Goal: Task Accomplishment & Management: Use online tool/utility

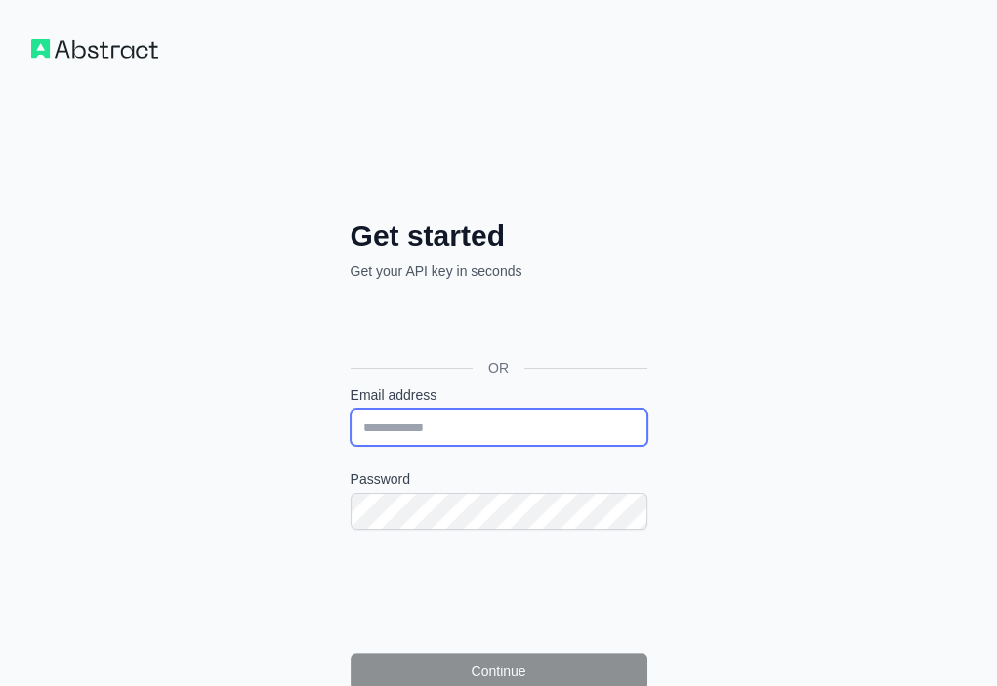
click at [350, 409] on input "Email address" at bounding box center [498, 427] width 297 height 37
paste input "**********"
type input "**********"
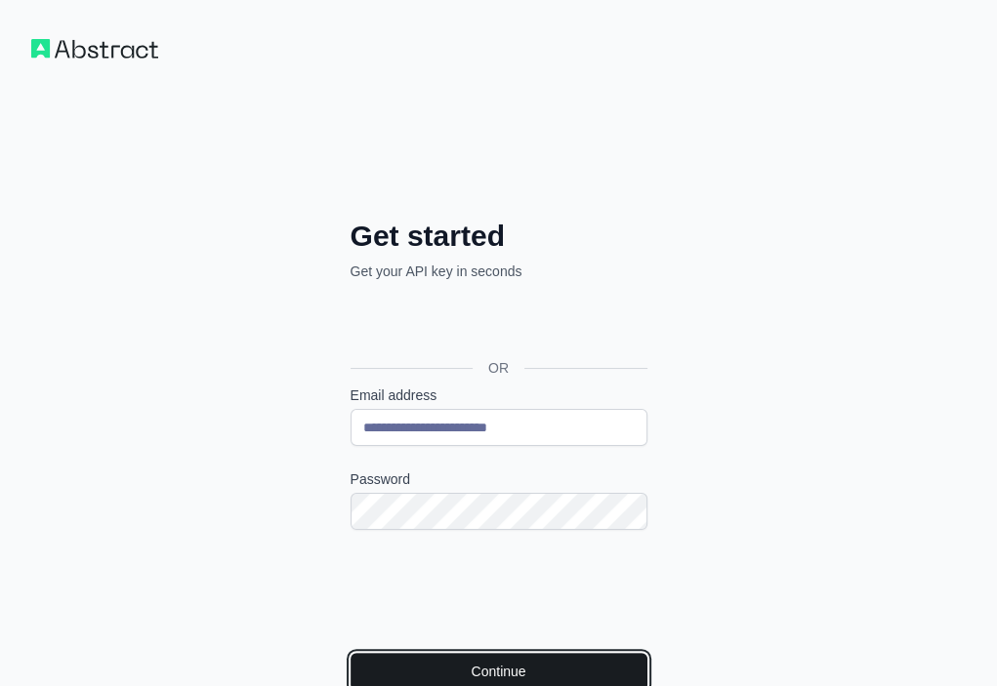
click at [356, 653] on button "Continue" at bounding box center [498, 671] width 297 height 37
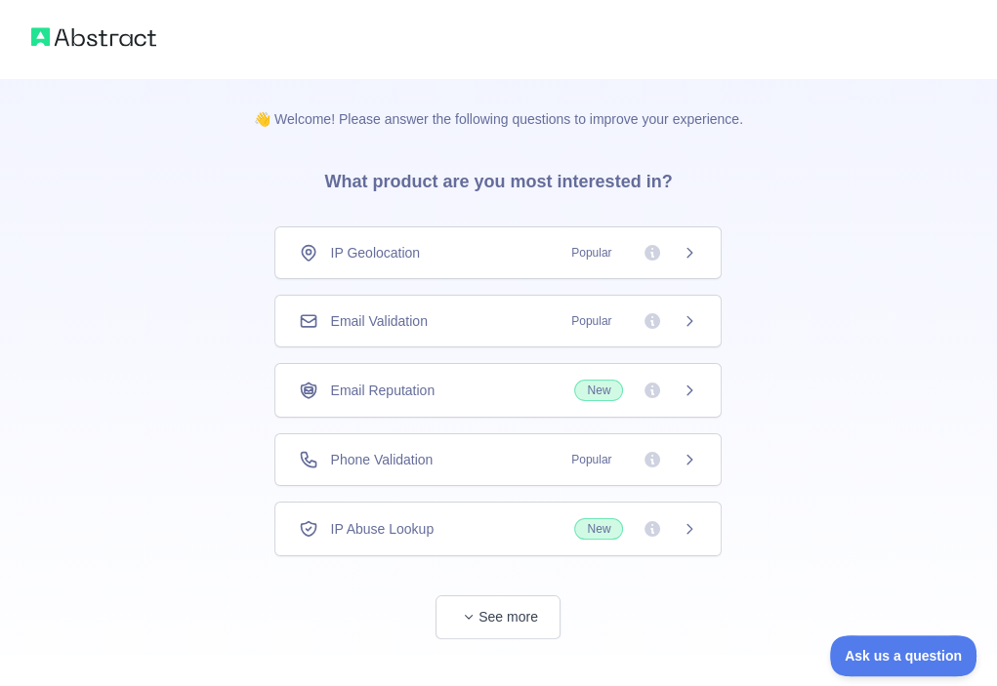
click at [479, 313] on div "Email Validation Popular" at bounding box center [498, 321] width 398 height 20
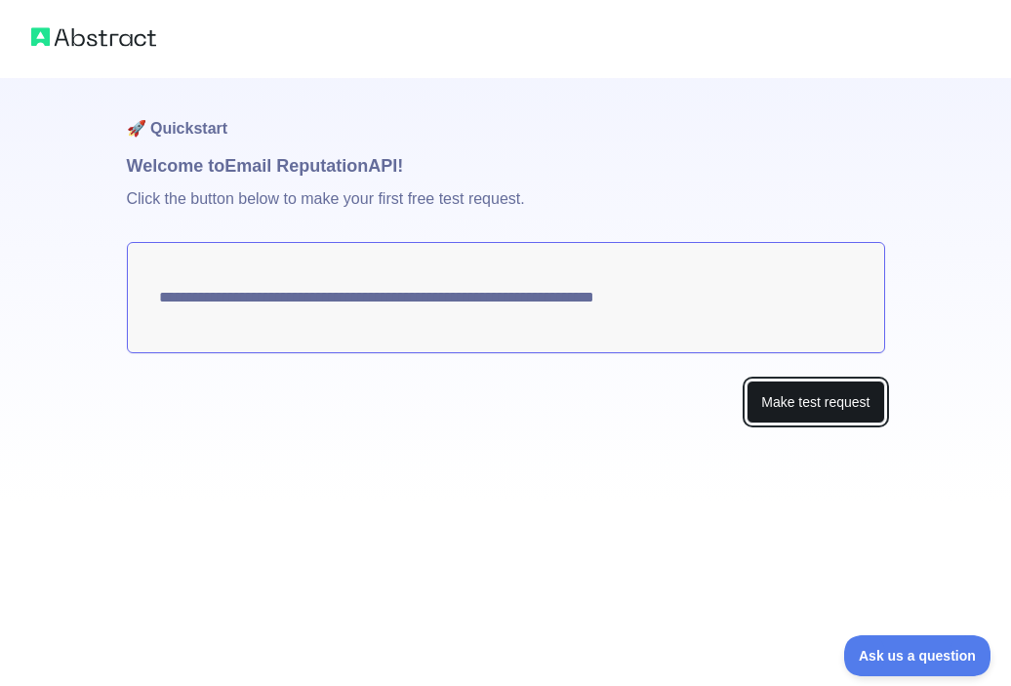
click at [819, 405] on button "Make test request" at bounding box center [816, 403] width 138 height 44
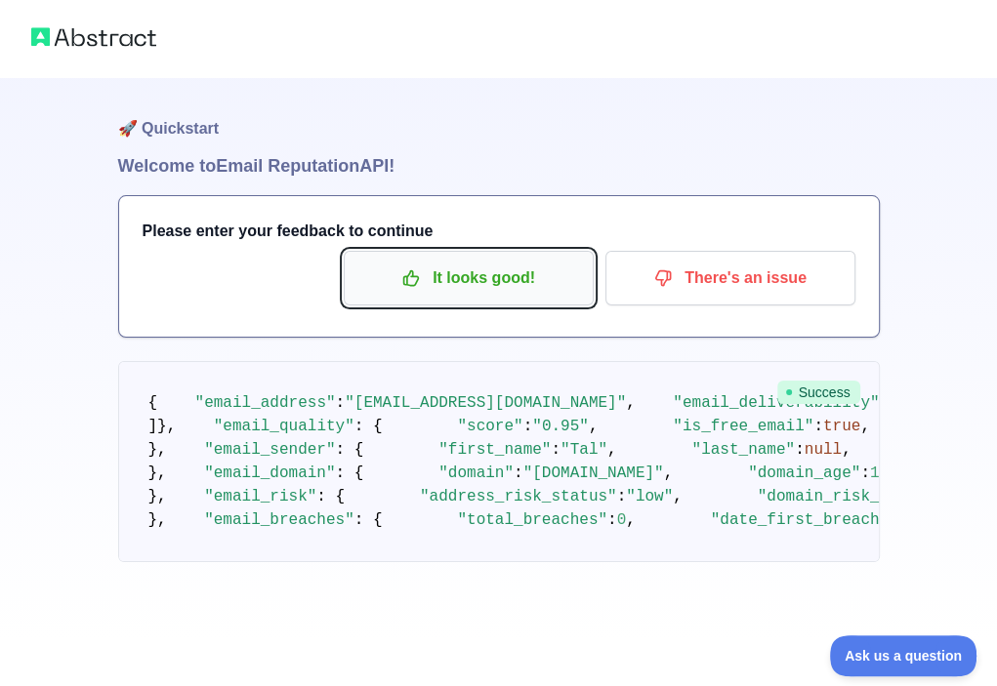
click at [452, 287] on p "It looks good!" at bounding box center [468, 278] width 221 height 33
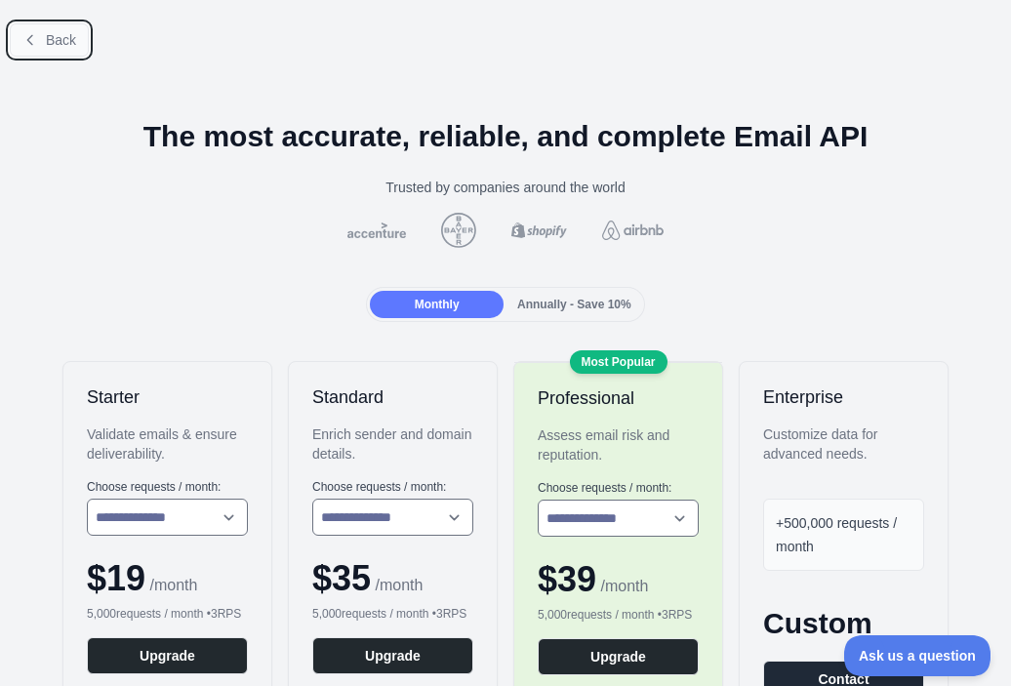
click at [51, 36] on span "Back" at bounding box center [61, 40] width 30 height 16
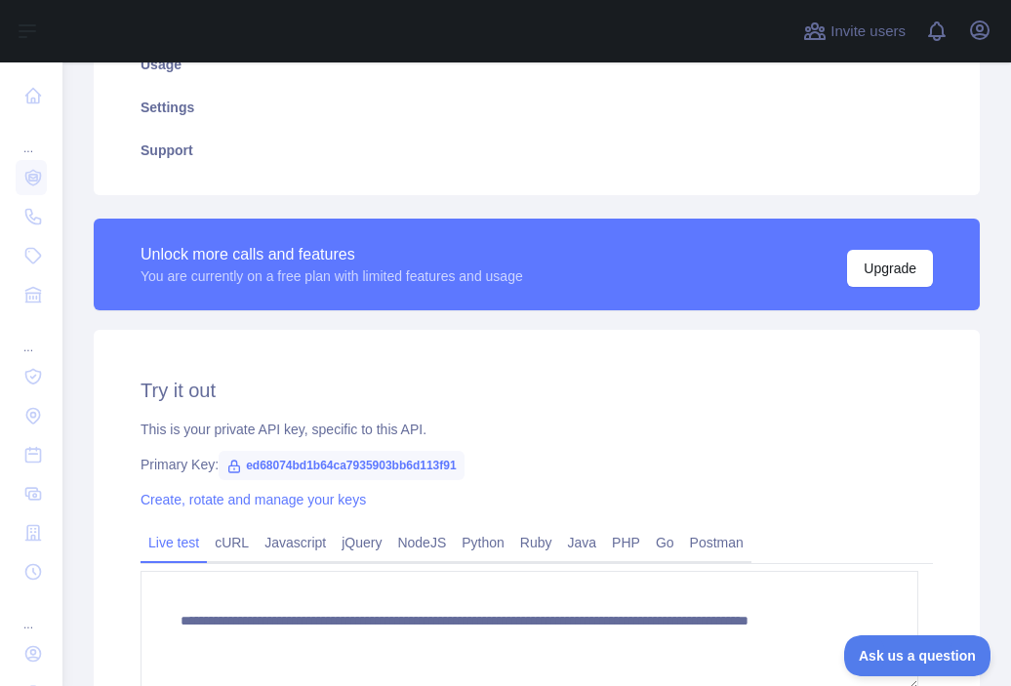
scroll to position [440, 0]
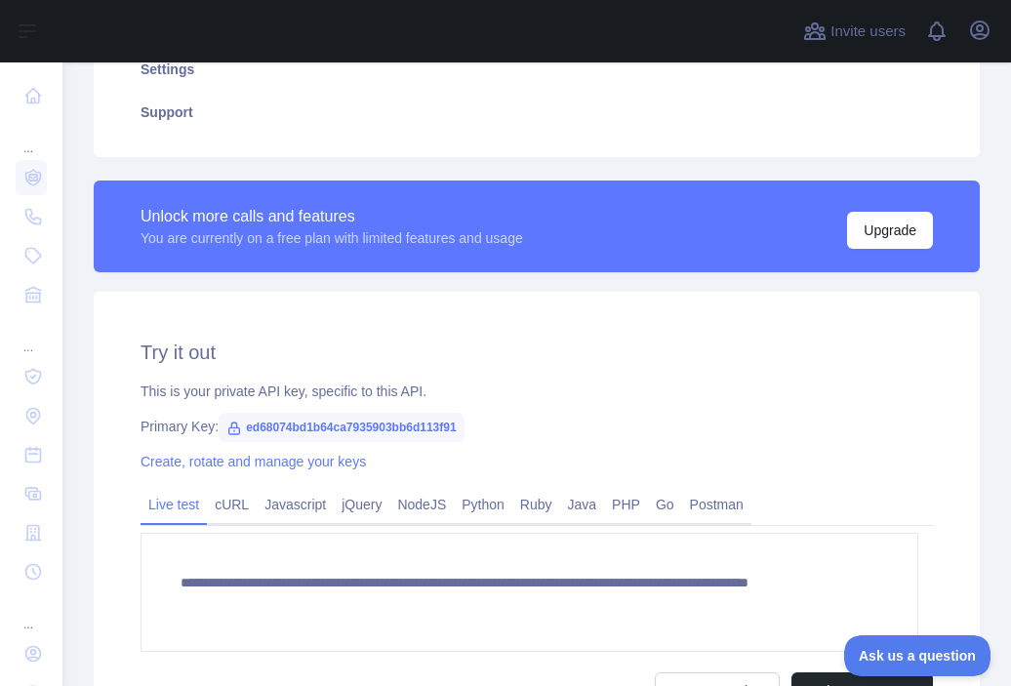
click at [445, 428] on span "ed68074bd1b64ca7935903bb6d113f91" at bounding box center [341, 427] width 245 height 29
copy span "ed68074bd1b64ca7935903bb6d113f91"
